Goal: Task Accomplishment & Management: Use online tool/utility

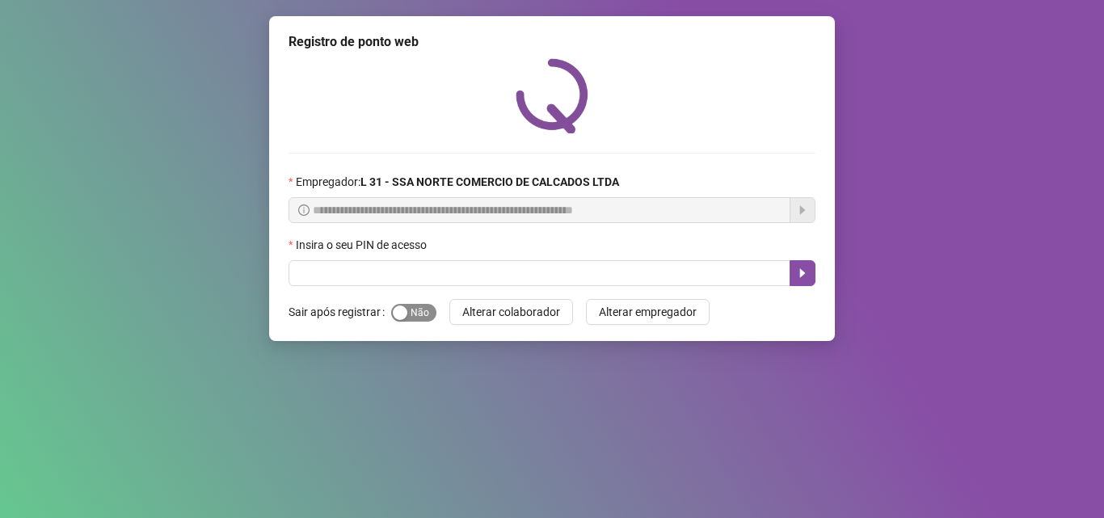
click at [401, 310] on div "button" at bounding box center [400, 312] width 15 height 15
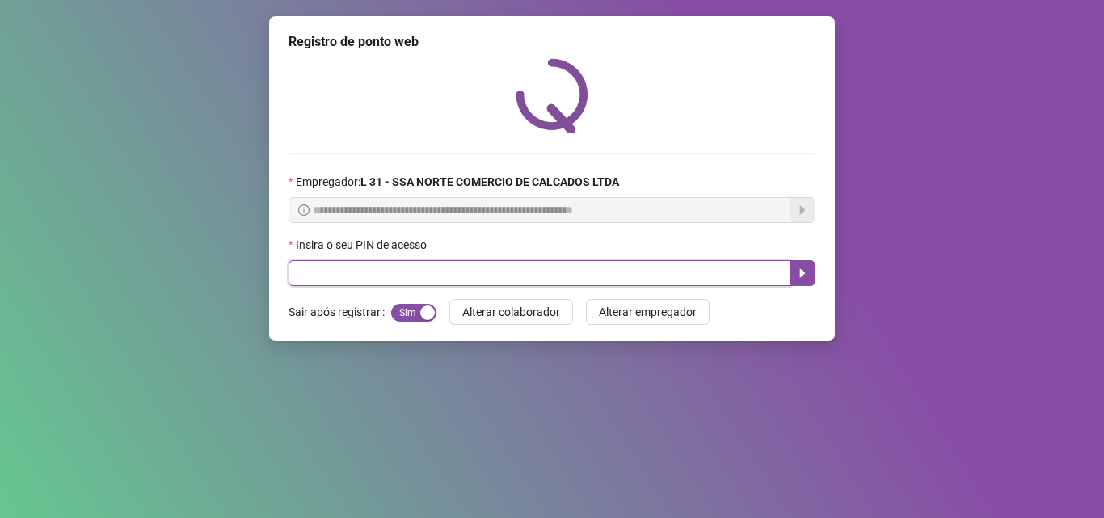
click at [421, 267] on input "text" at bounding box center [539, 273] width 502 height 26
type input "*****"
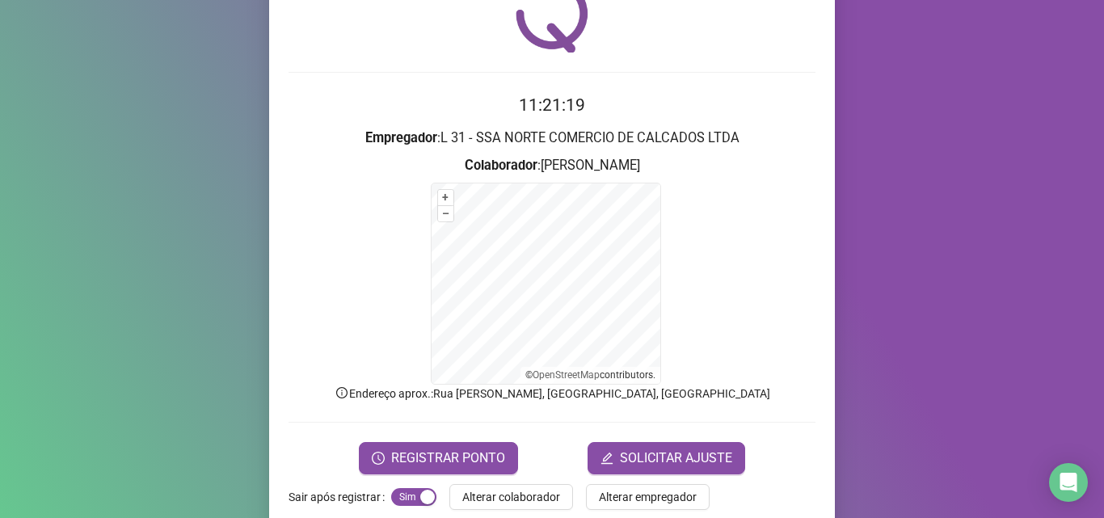
scroll to position [108, 0]
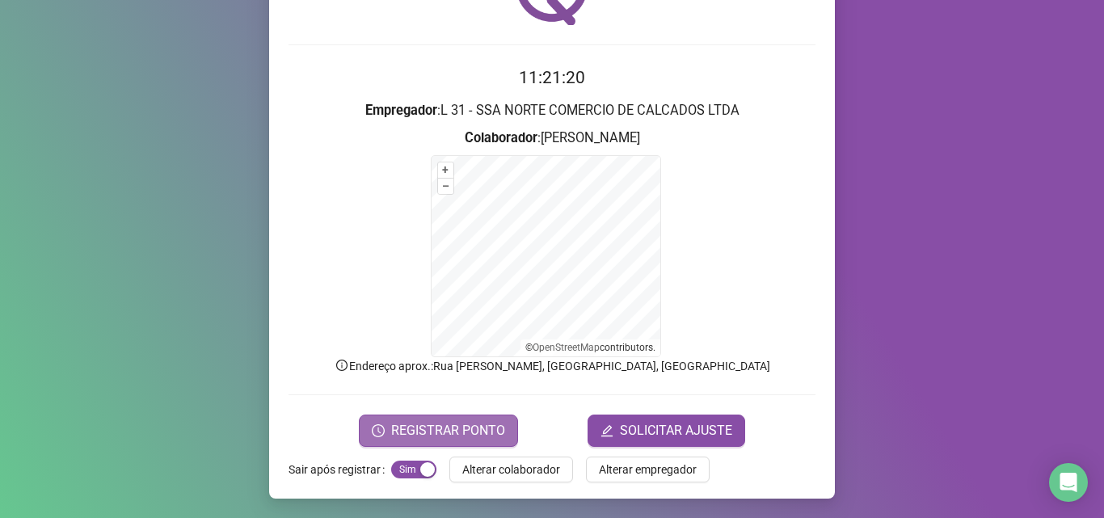
click at [472, 426] on span "REGISTRAR PONTO" at bounding box center [448, 430] width 114 height 19
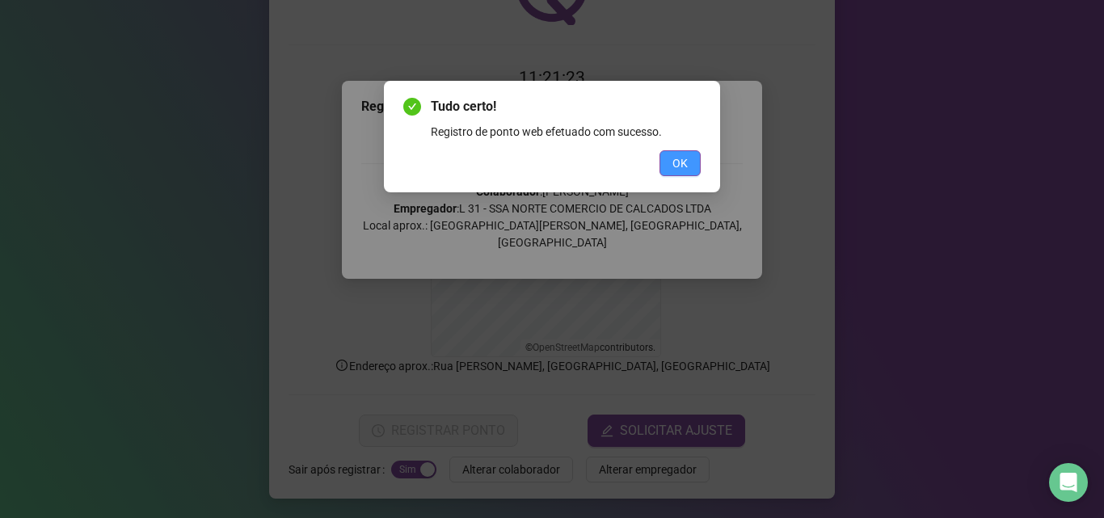
click at [664, 160] on button "OK" at bounding box center [679, 163] width 41 height 26
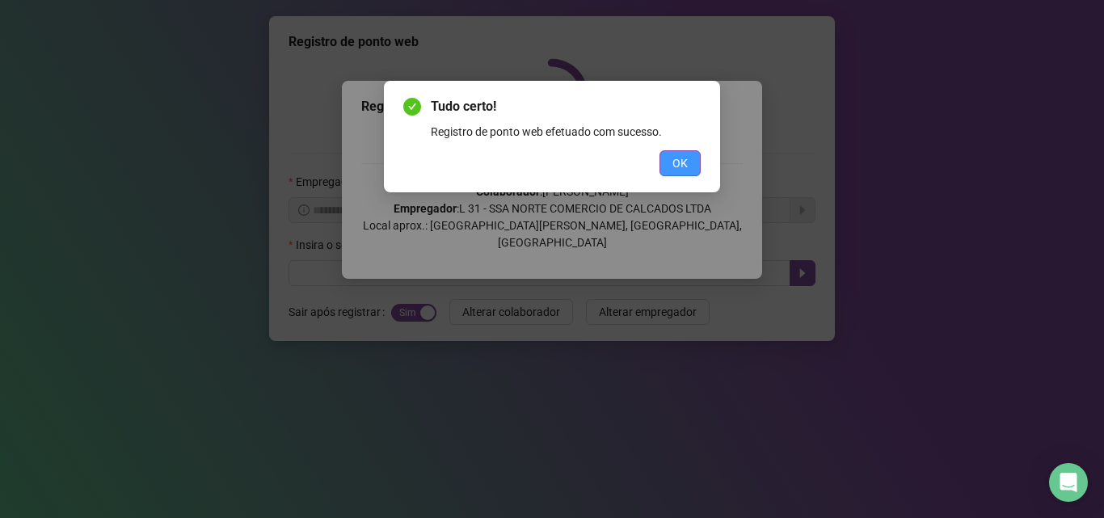
scroll to position [0, 0]
